Goal: Contribute content

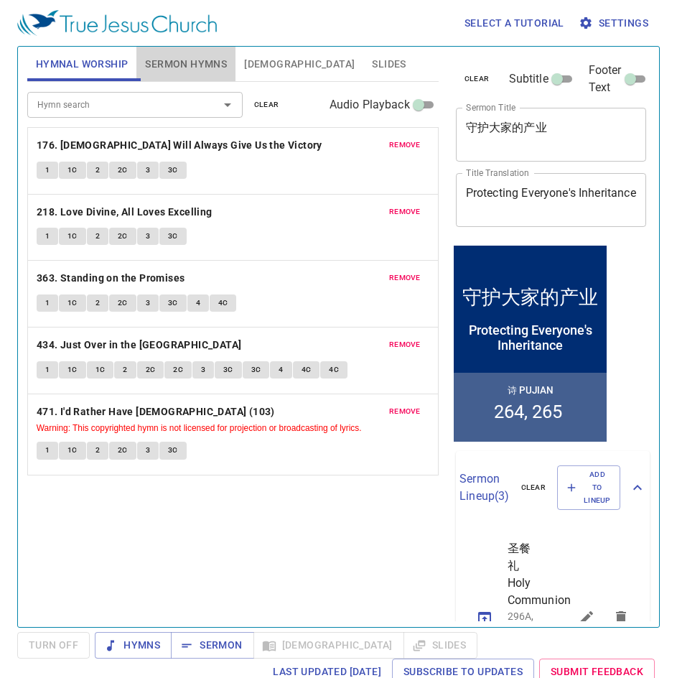
click at [199, 72] on span "Sermon Hymns" at bounding box center [186, 64] width 82 height 18
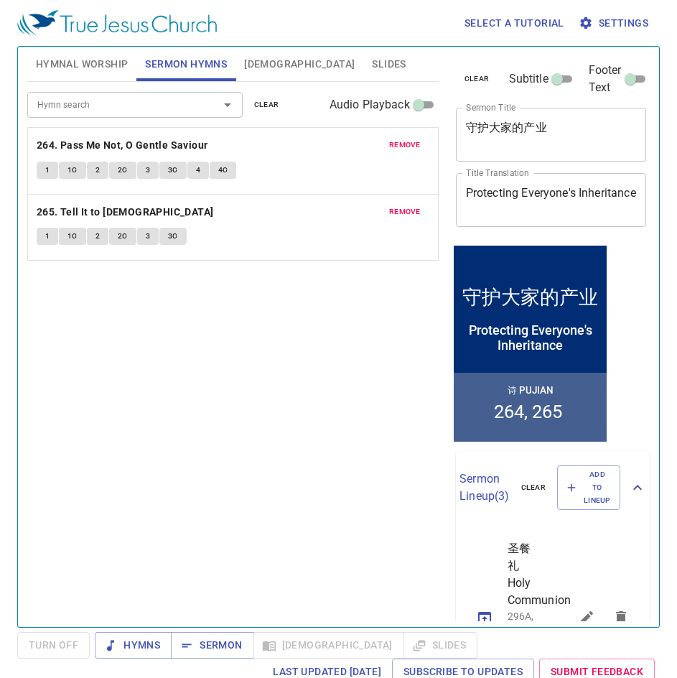
click at [413, 144] on span "remove" at bounding box center [405, 145] width 32 height 13
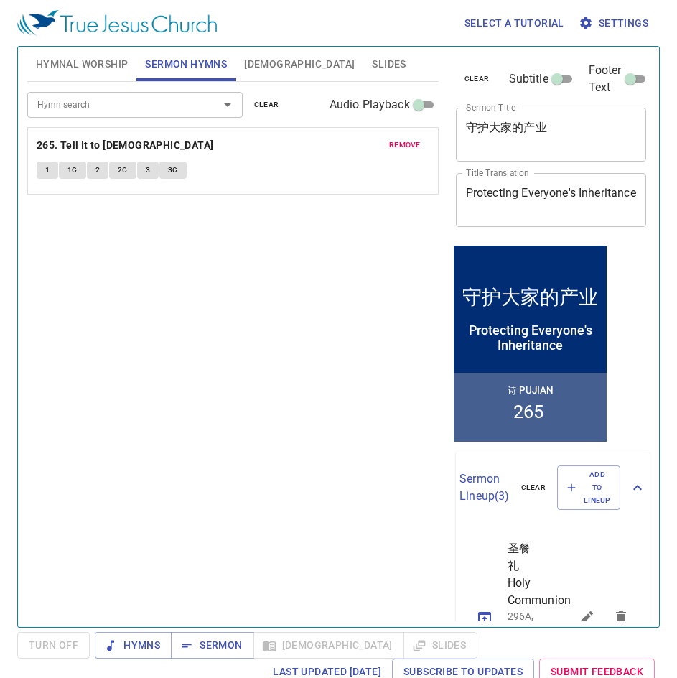
click at [413, 144] on span "remove" at bounding box center [405, 145] width 32 height 13
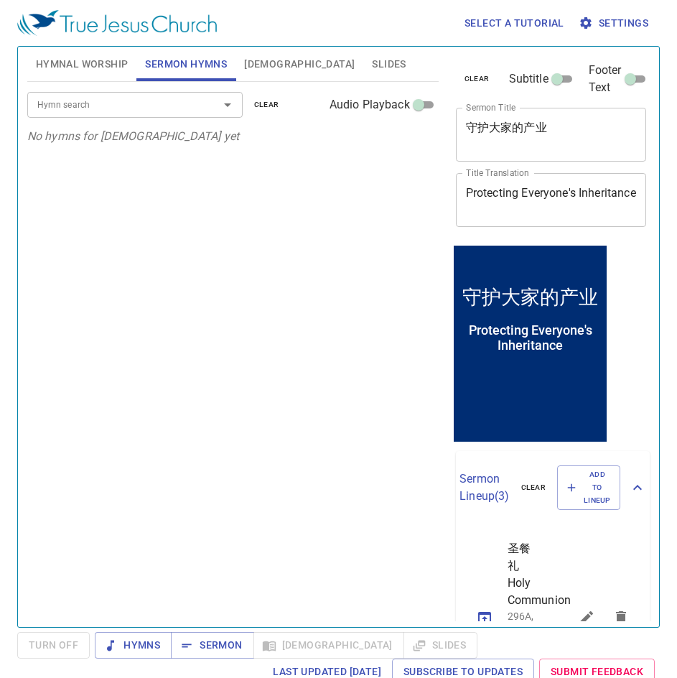
click at [233, 114] on div at bounding box center [217, 105] width 37 height 20
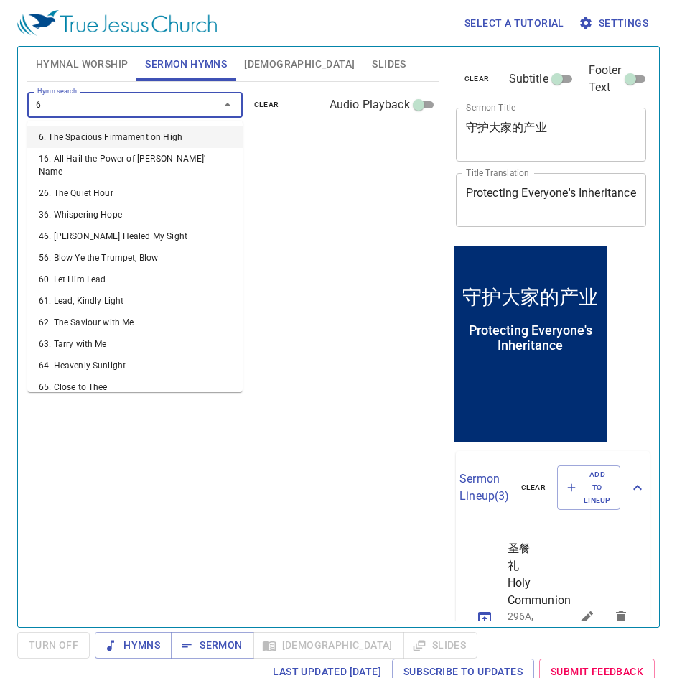
type input "67"
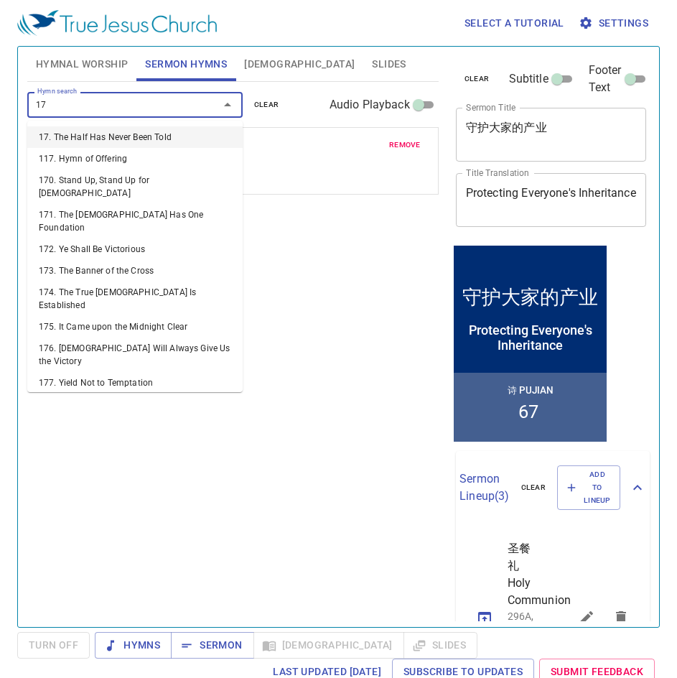
type input "174"
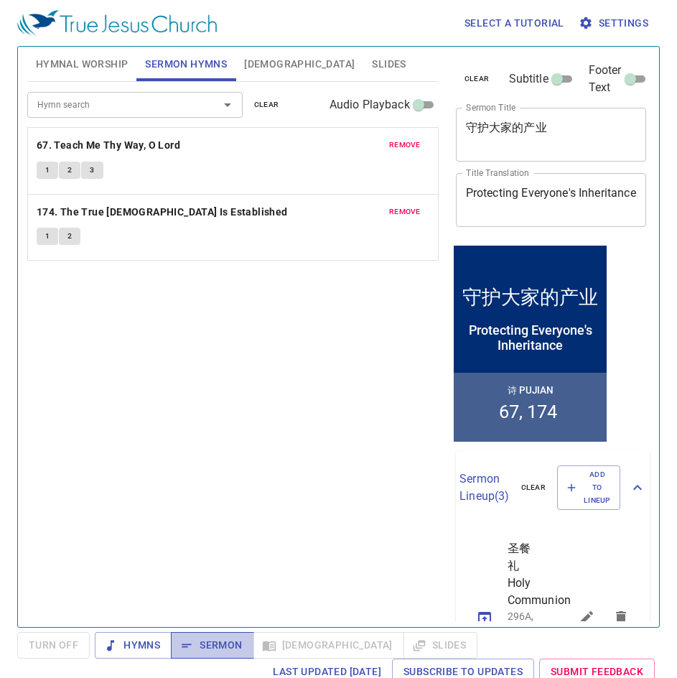
click at [223, 639] on span "Sermon" at bounding box center [212, 646] width 60 height 18
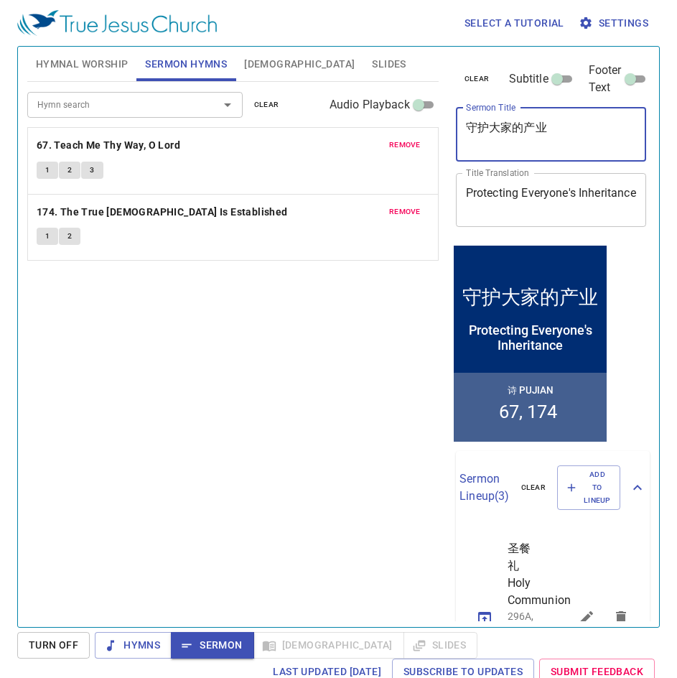
click at [582, 134] on textarea "守护大家的产业" at bounding box center [551, 134] width 171 height 27
type textarea "守"
type textarea "[PERSON_NAME]书信"
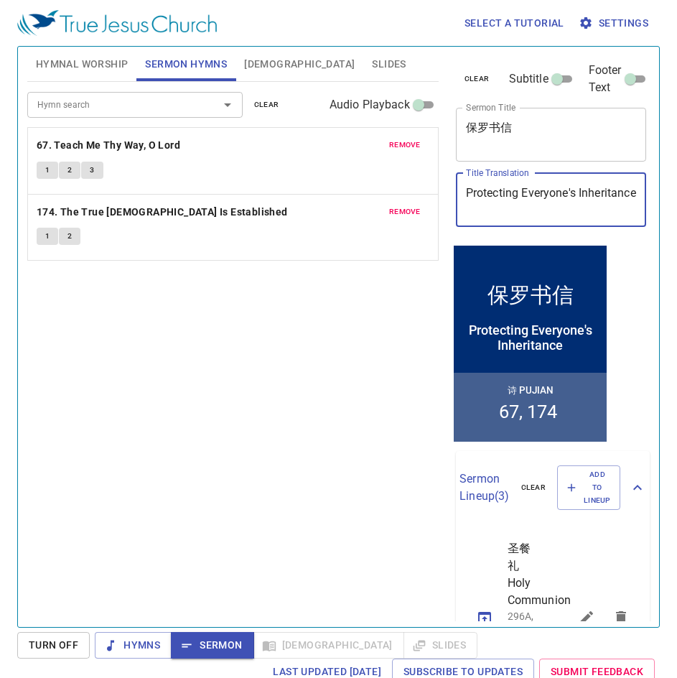
drag, startPoint x: 544, startPoint y: 212, endPoint x: 418, endPoint y: 190, distance: 127.6
click at [418, 190] on div "Hymnal Worship Sermon Hymns Bible Slides Hymn search Hymn search clear Audio Pl…" at bounding box center [339, 331] width 634 height 580
type textarea "[PERSON_NAME]"
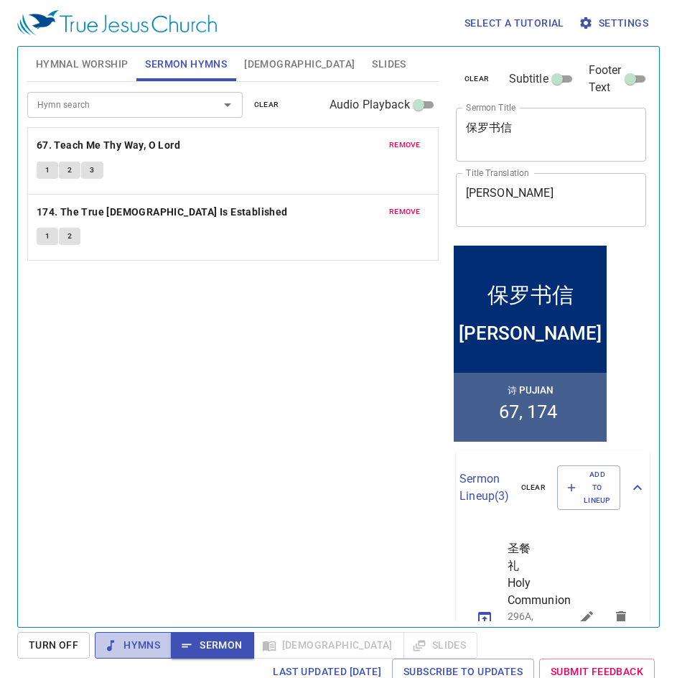
click at [130, 644] on span "Hymns" at bounding box center [133, 646] width 54 height 18
click at [190, 652] on icon "button" at bounding box center [187, 646] width 14 height 14
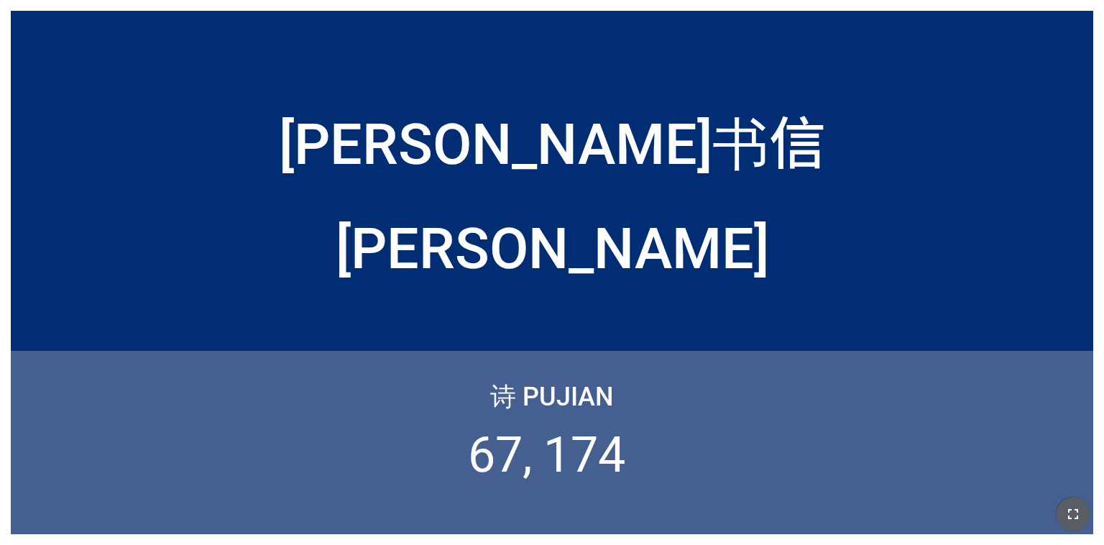
click at [1077, 514] on icon "button" at bounding box center [1072, 513] width 17 height 17
